Goal: Communication & Community: Connect with others

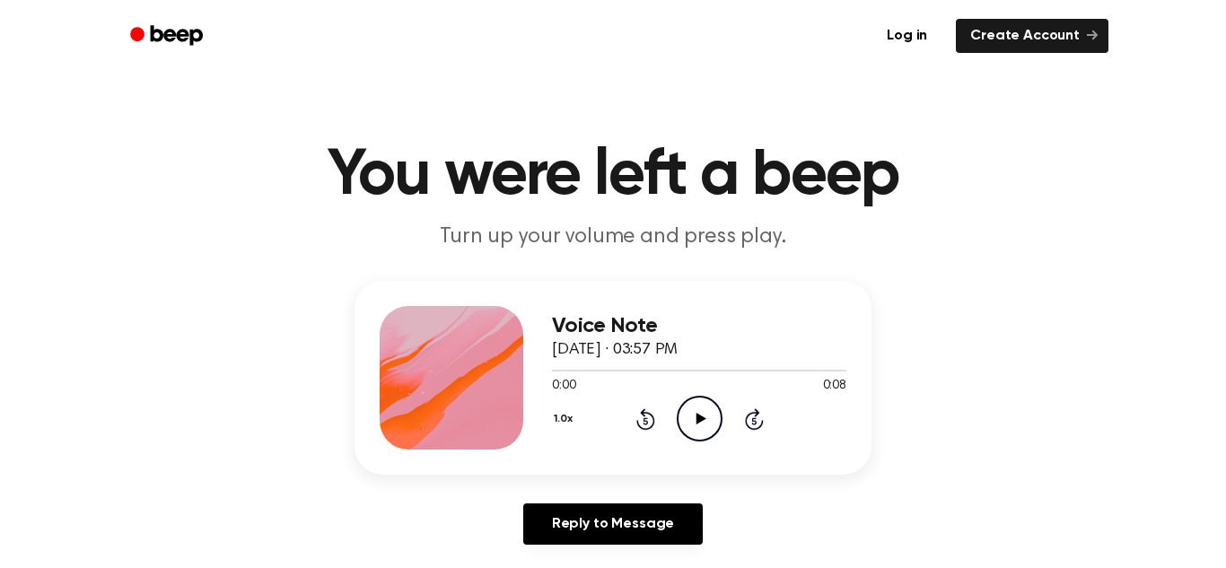
click at [690, 414] on icon "Play Audio" at bounding box center [700, 419] width 46 height 46
click at [997, 22] on link "Create Account" at bounding box center [1032, 36] width 153 height 34
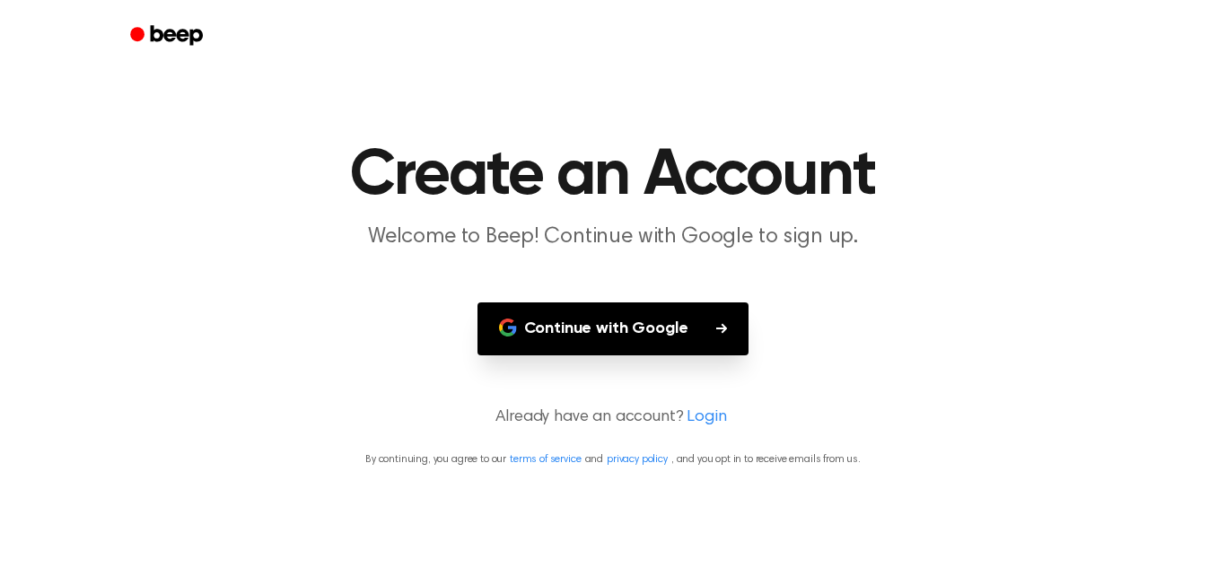
click at [407, 452] on p "By continuing, you agree to our terms of service and privacy policy , and you o…" at bounding box center [613, 459] width 1183 height 16
click at [395, 447] on main "Create an Account Welcome to Beep! Continue with Google to sign up. Continue wi…" at bounding box center [613, 284] width 1226 height 568
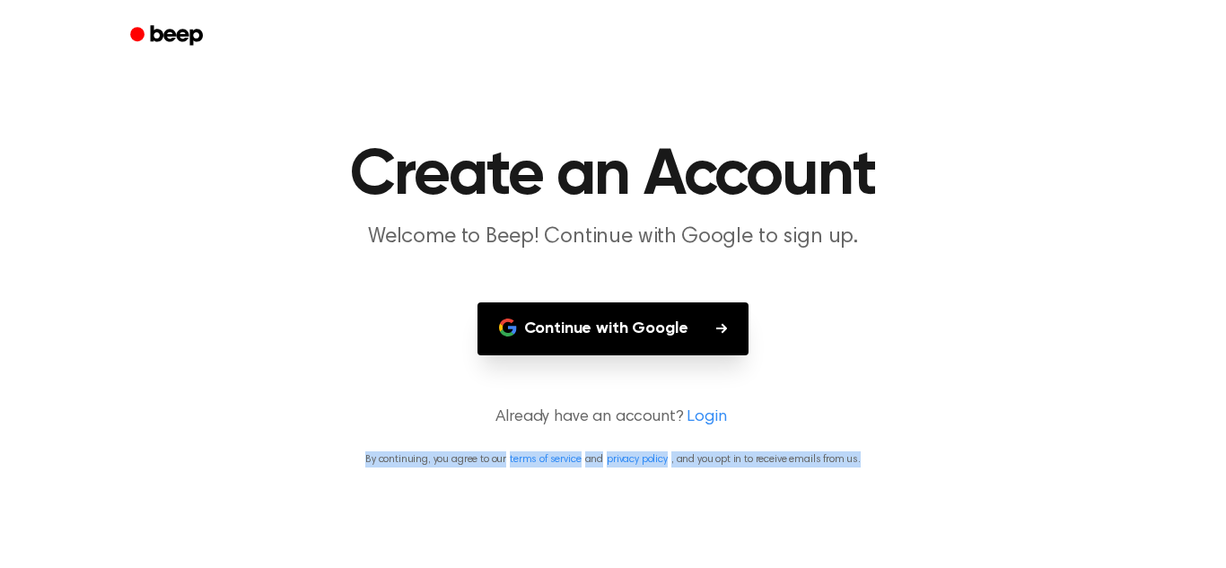
click at [395, 447] on main "Create an Account Welcome to Beep! Continue with Google to sign up. Continue wi…" at bounding box center [613, 284] width 1226 height 568
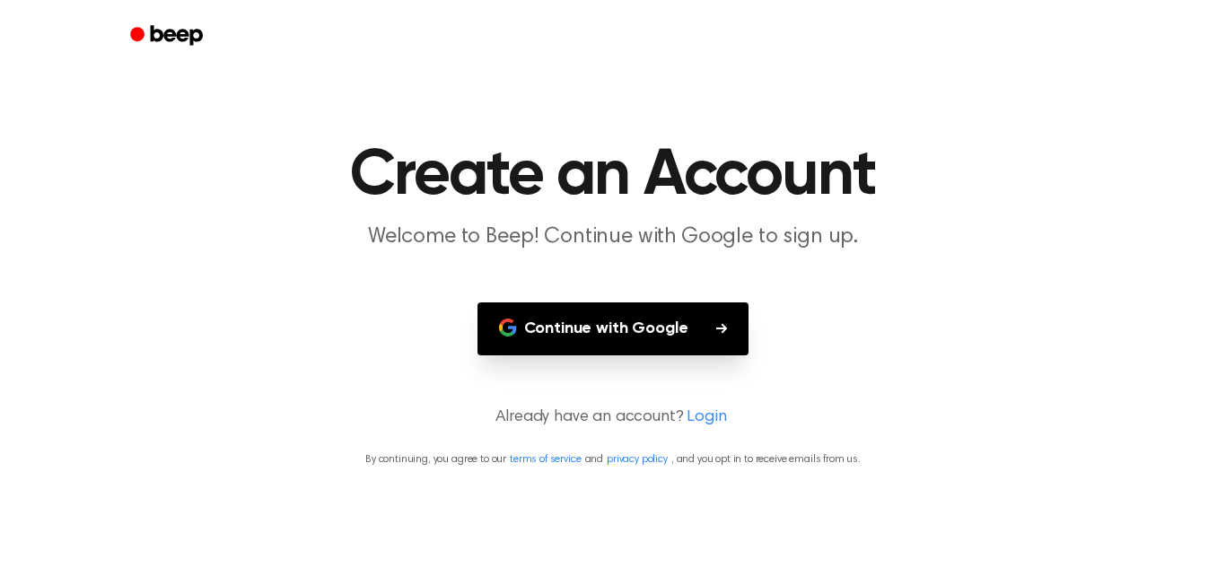
click at [646, 417] on p "Already have an account? Login" at bounding box center [613, 418] width 1183 height 24
click at [712, 420] on link "Login" at bounding box center [706, 418] width 39 height 24
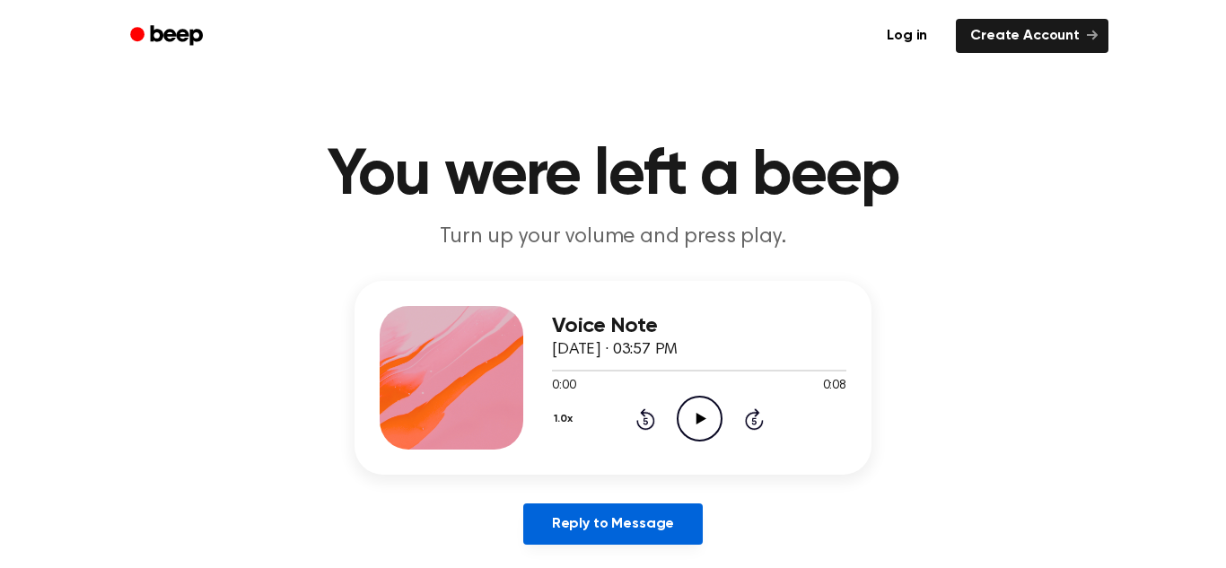
click at [647, 534] on link "Reply to Message" at bounding box center [612, 523] width 179 height 41
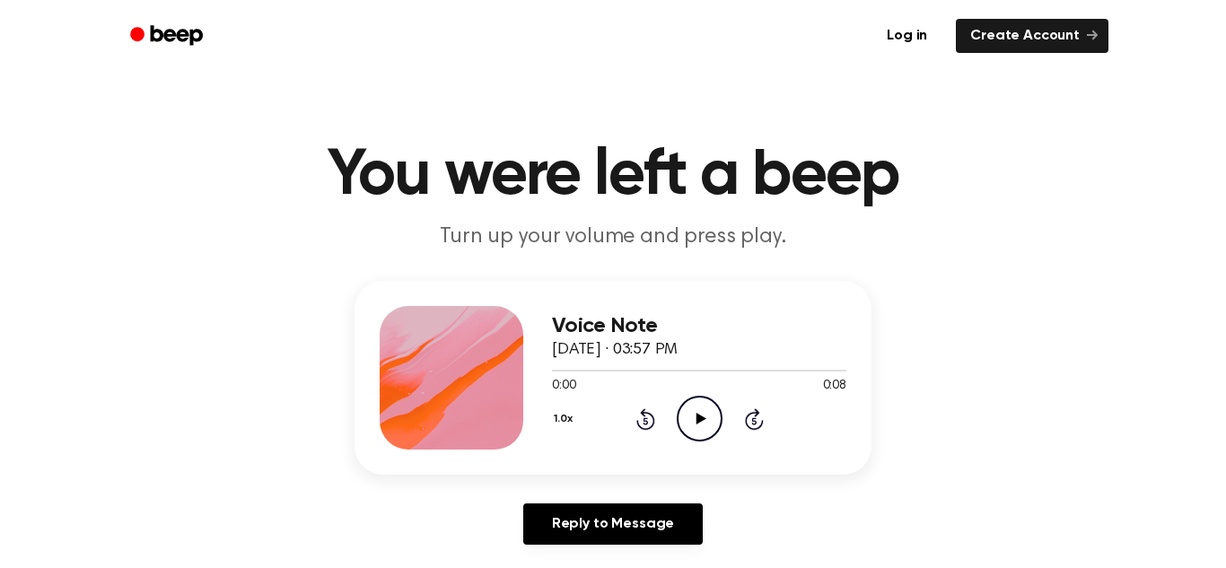
click at [694, 427] on icon "Play Audio" at bounding box center [700, 419] width 46 height 46
click at [702, 418] on icon at bounding box center [701, 419] width 10 height 12
click at [224, 199] on h1 "You were left a beep" at bounding box center [612, 176] width 919 height 65
click at [230, 207] on header "You were left a beep Turn up your volume and press play." at bounding box center [613, 198] width 1183 height 109
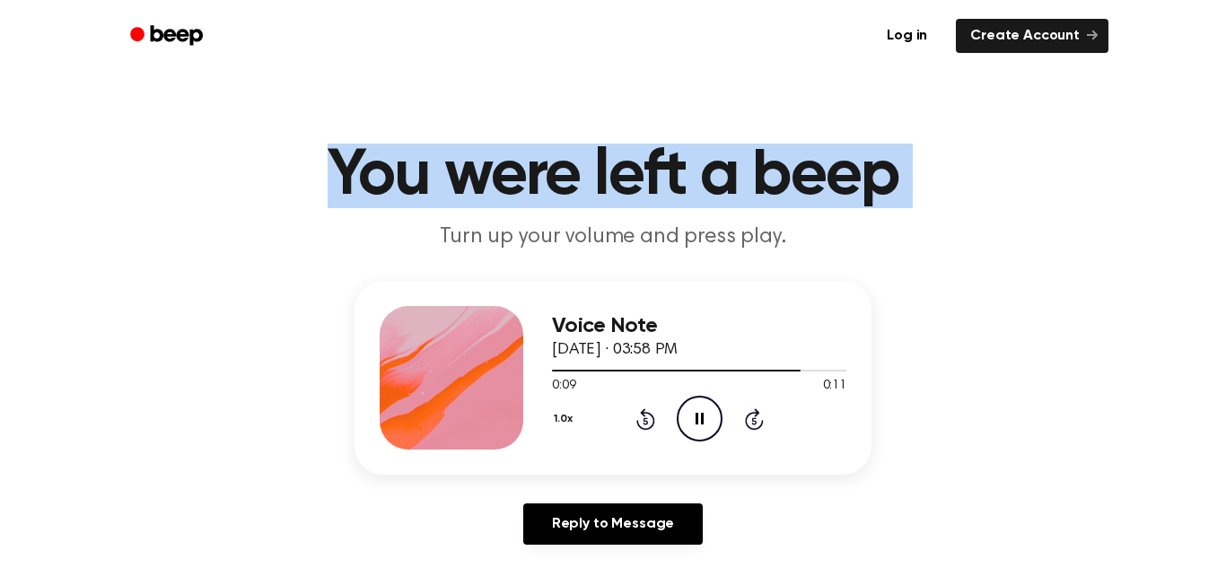
click at [230, 207] on h1 "You were left a beep" at bounding box center [612, 176] width 919 height 65
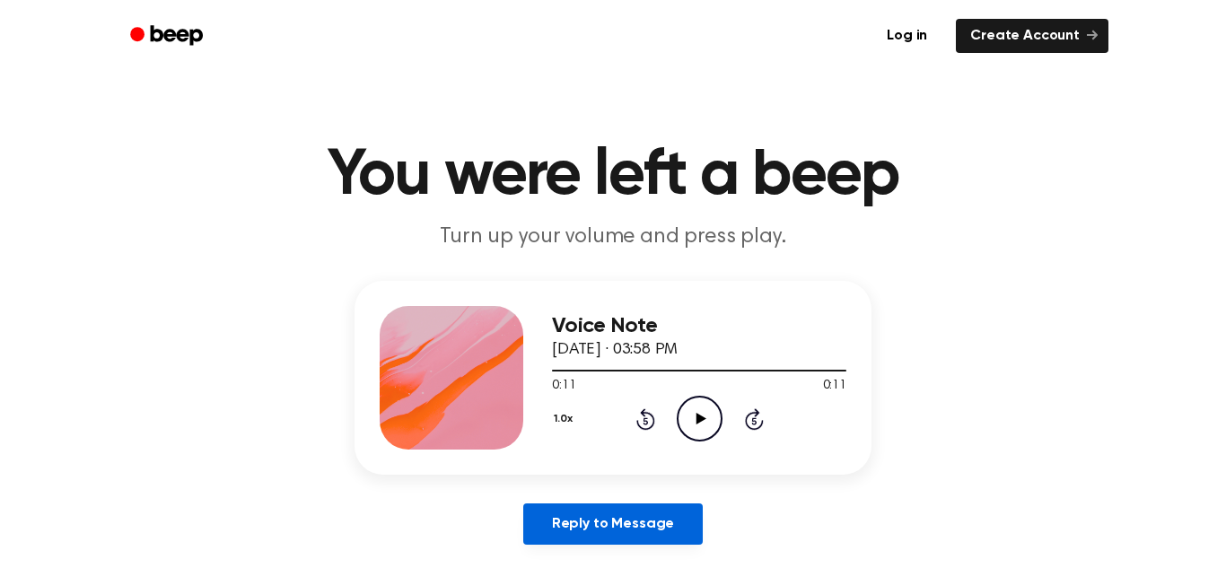
click at [621, 534] on link "Reply to Message" at bounding box center [612, 523] width 179 height 41
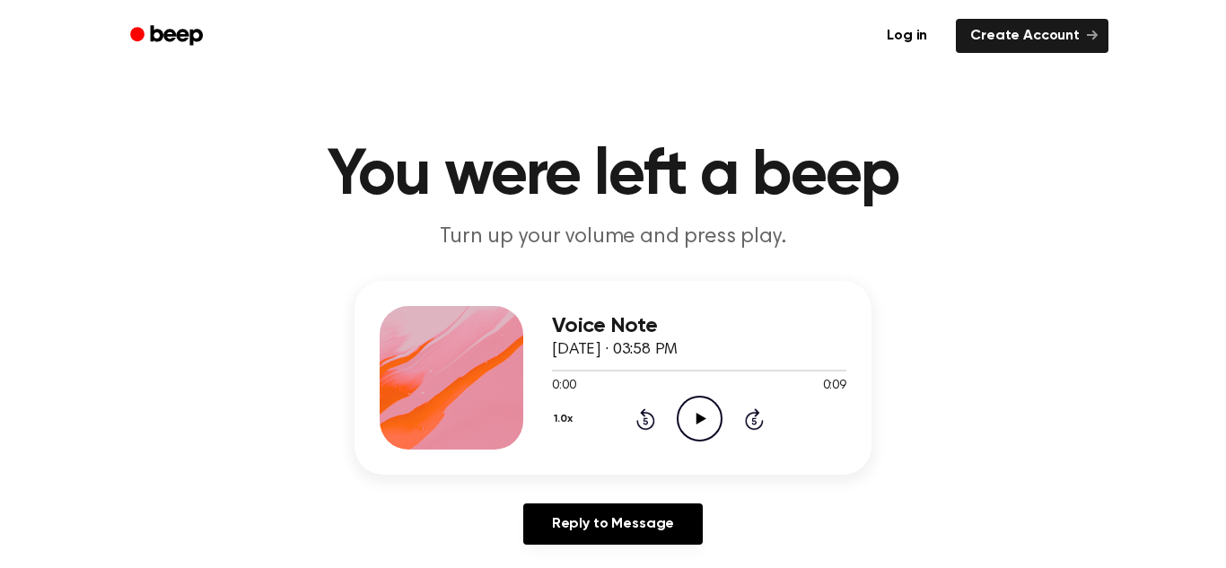
click at [696, 424] on icon at bounding box center [701, 419] width 10 height 12
click at [702, 422] on icon "Play Audio" at bounding box center [700, 419] width 46 height 46
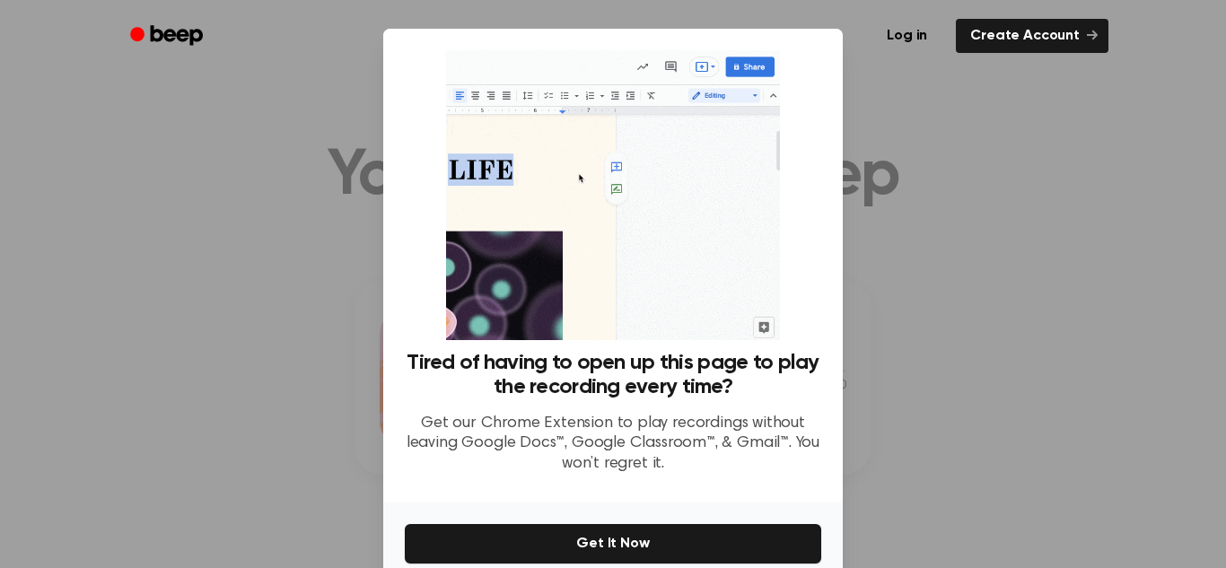
click at [951, 263] on div at bounding box center [613, 284] width 1226 height 568
click at [950, 263] on div at bounding box center [613, 284] width 1226 height 568
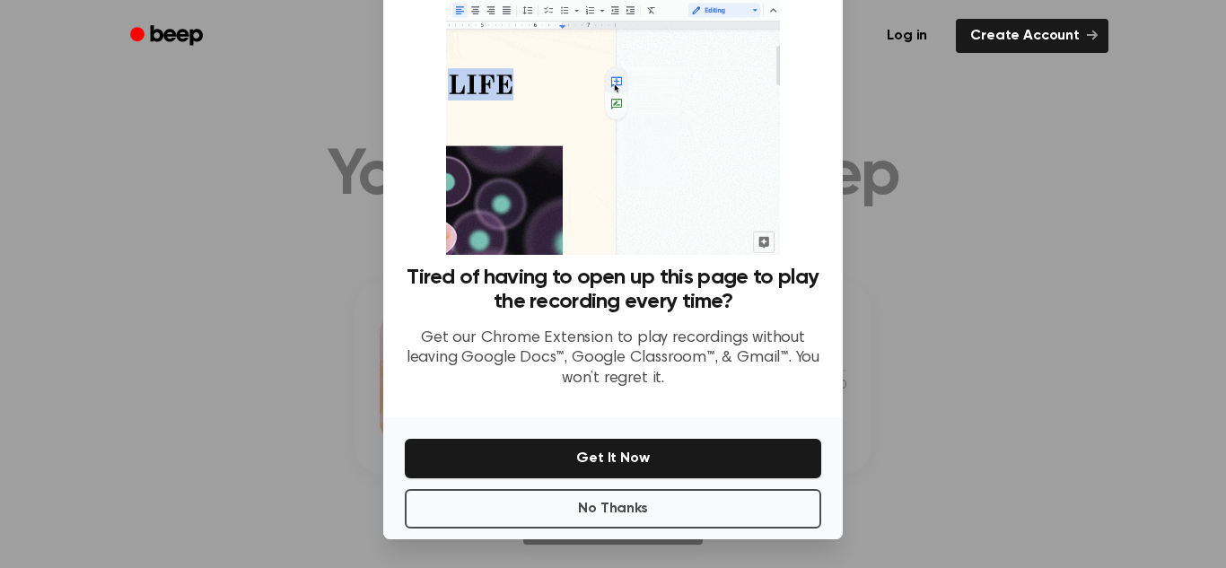
scroll to position [83, 0]
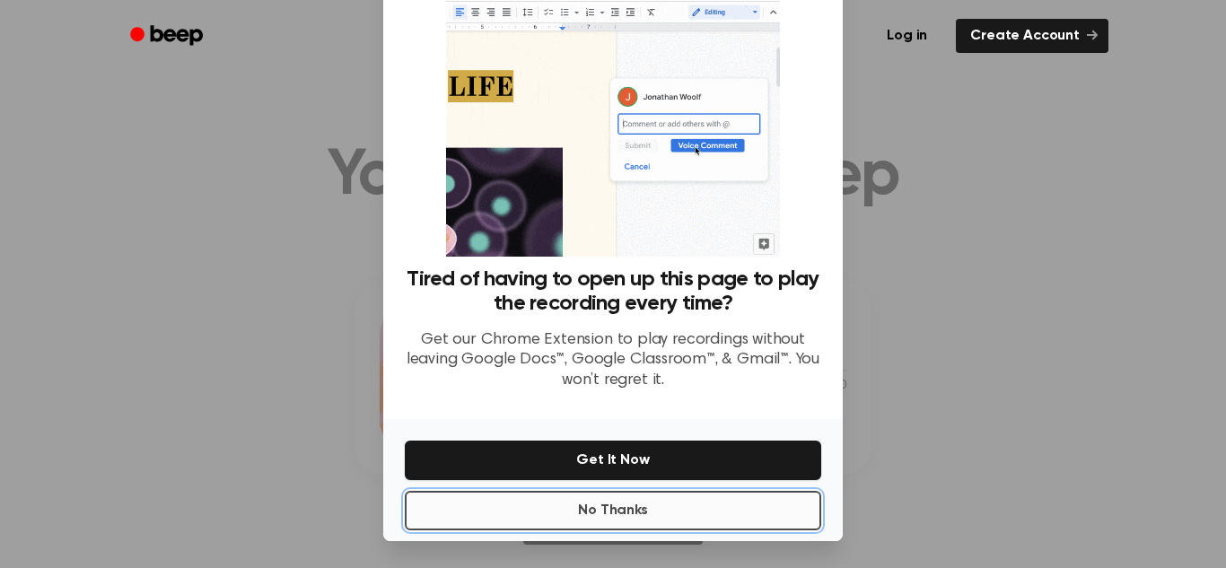
click at [747, 512] on button "No Thanks" at bounding box center [613, 510] width 416 height 39
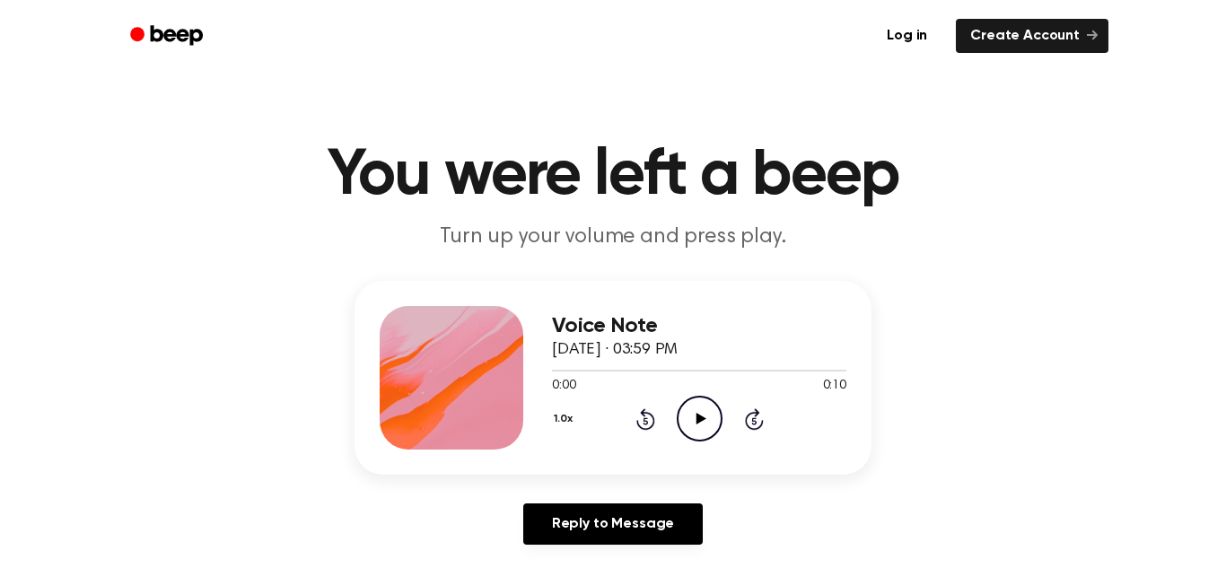
click at [697, 421] on icon at bounding box center [701, 419] width 10 height 12
click at [705, 426] on icon "Play Audio" at bounding box center [700, 419] width 46 height 46
click at [692, 426] on icon "Play Audio" at bounding box center [700, 419] width 46 height 46
click at [700, 424] on icon "Play Audio" at bounding box center [700, 419] width 46 height 46
